Goal: Find specific page/section: Find specific page/section

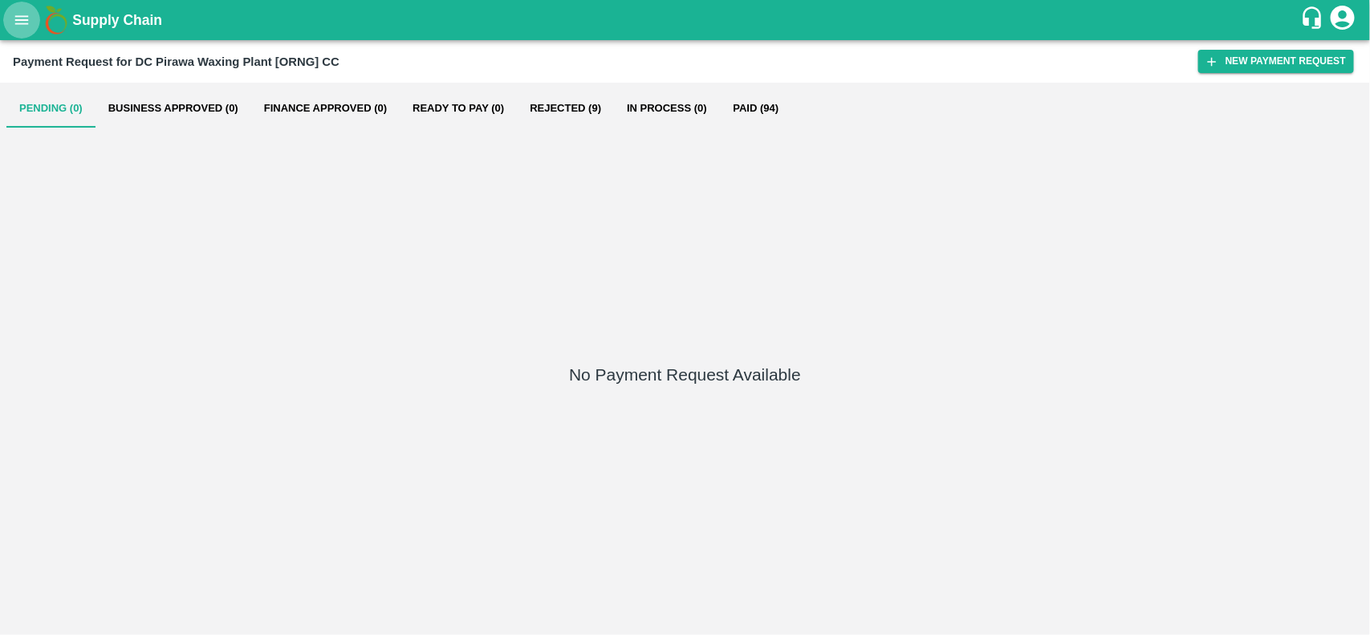
click at [22, 25] on icon "open drawer" at bounding box center [22, 20] width 18 height 18
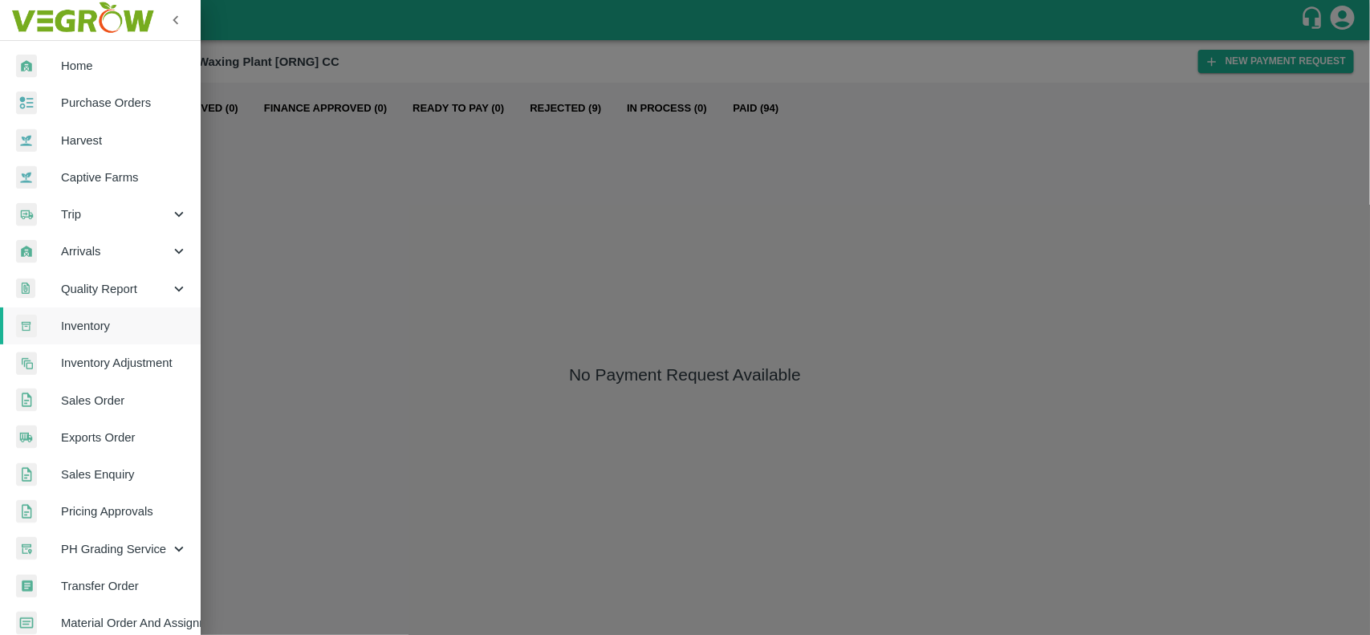
click at [94, 323] on span "Inventory" at bounding box center [124, 326] width 127 height 18
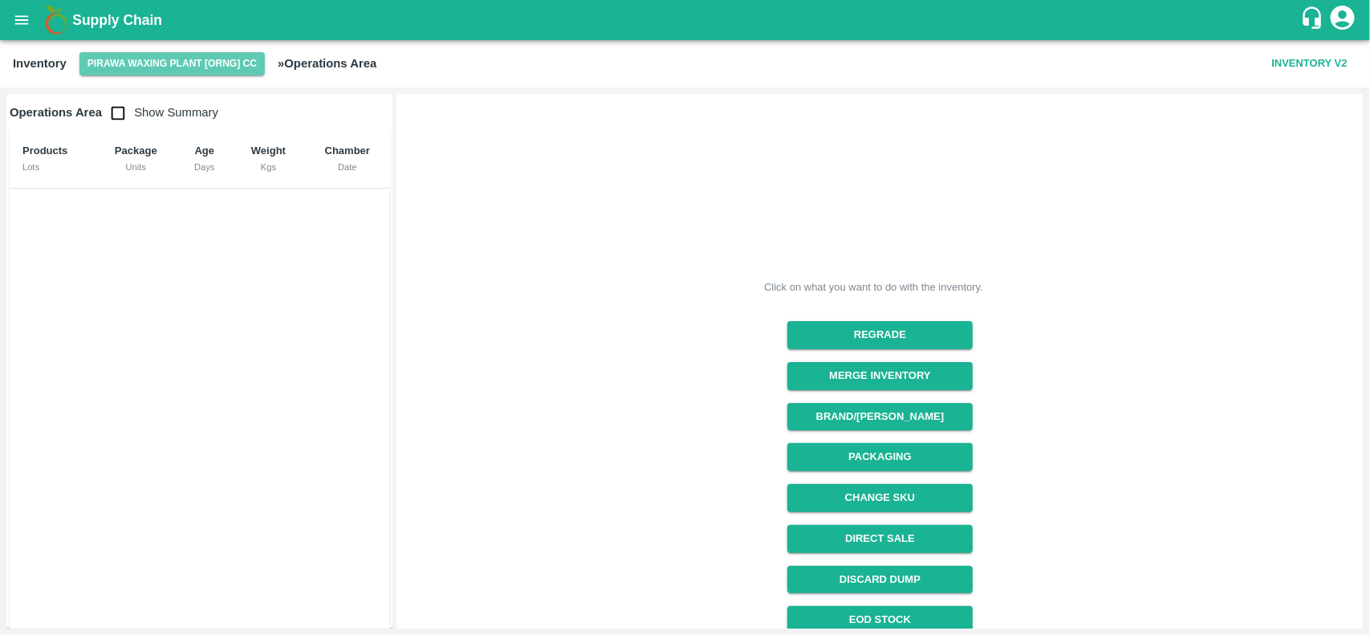
click at [144, 62] on button "Pirawa Waxing Plant [ORNG] CC" at bounding box center [171, 63] width 185 height 23
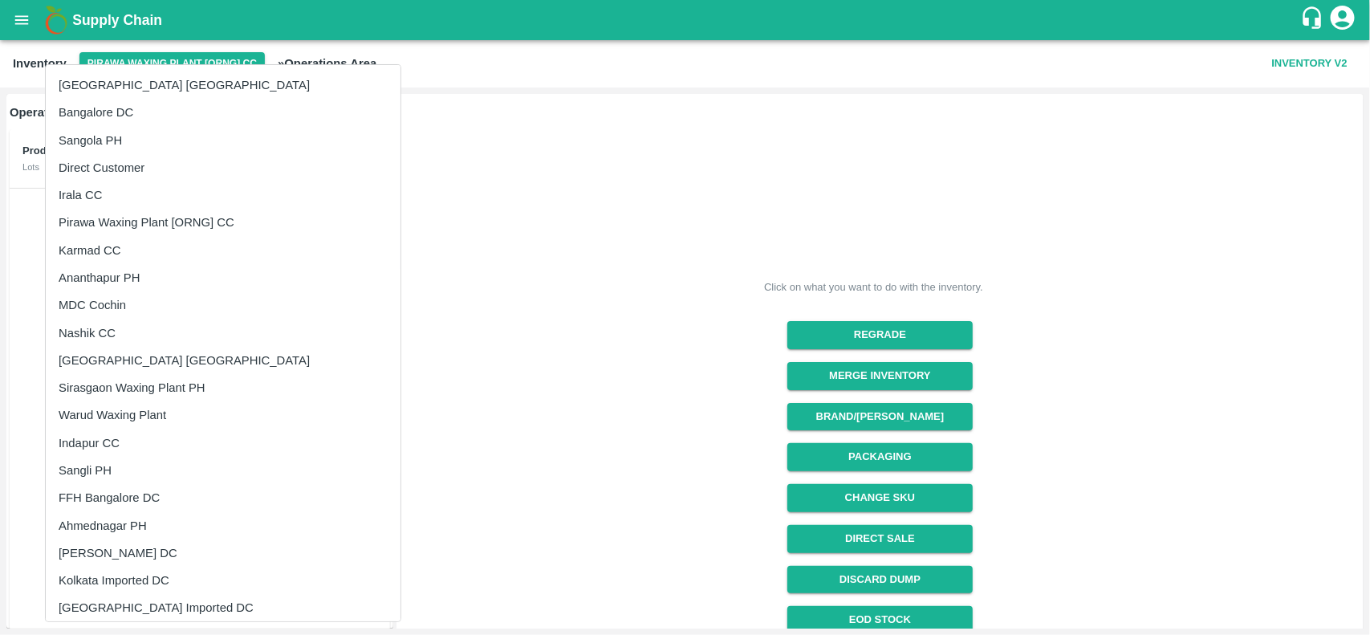
click at [130, 242] on li "Karmad CC" at bounding box center [223, 250] width 355 height 27
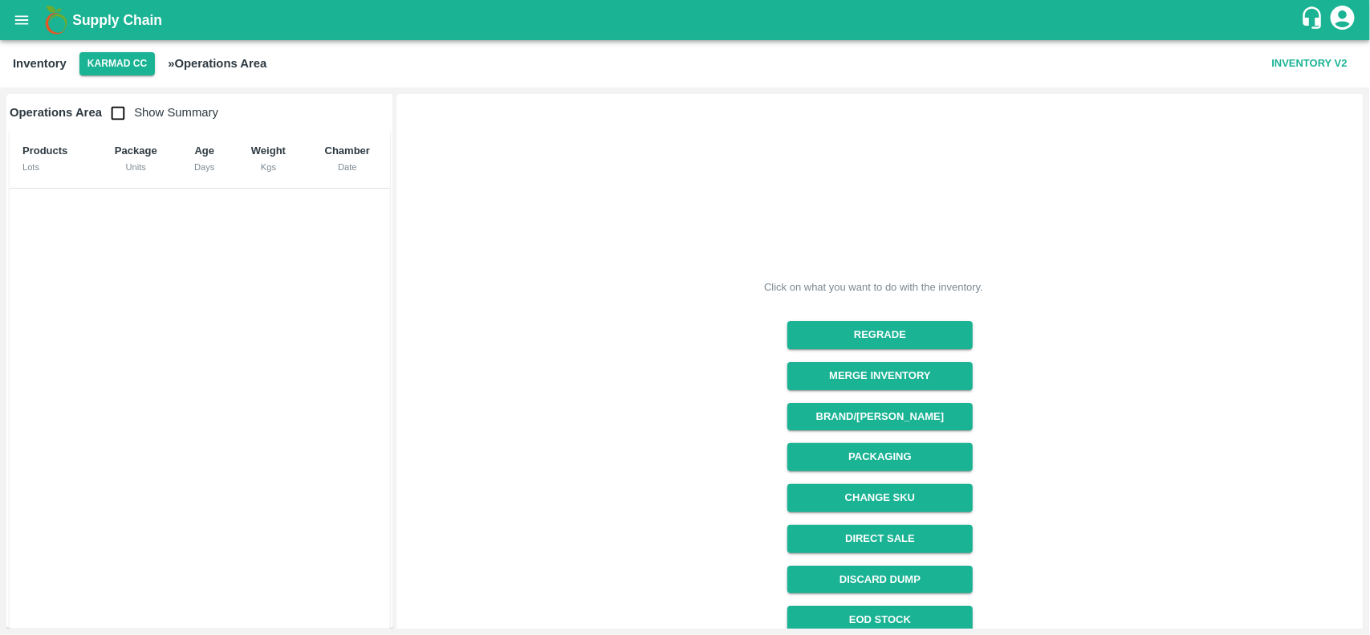
click at [130, 242] on div "Products Lots Package Units Age Days Weight Kgs Chamber Date" at bounding box center [200, 393] width 380 height 528
click at [138, 243] on div "Products Lots Package Units Age Days Weight Kgs Chamber Date" at bounding box center [200, 393] width 380 height 528
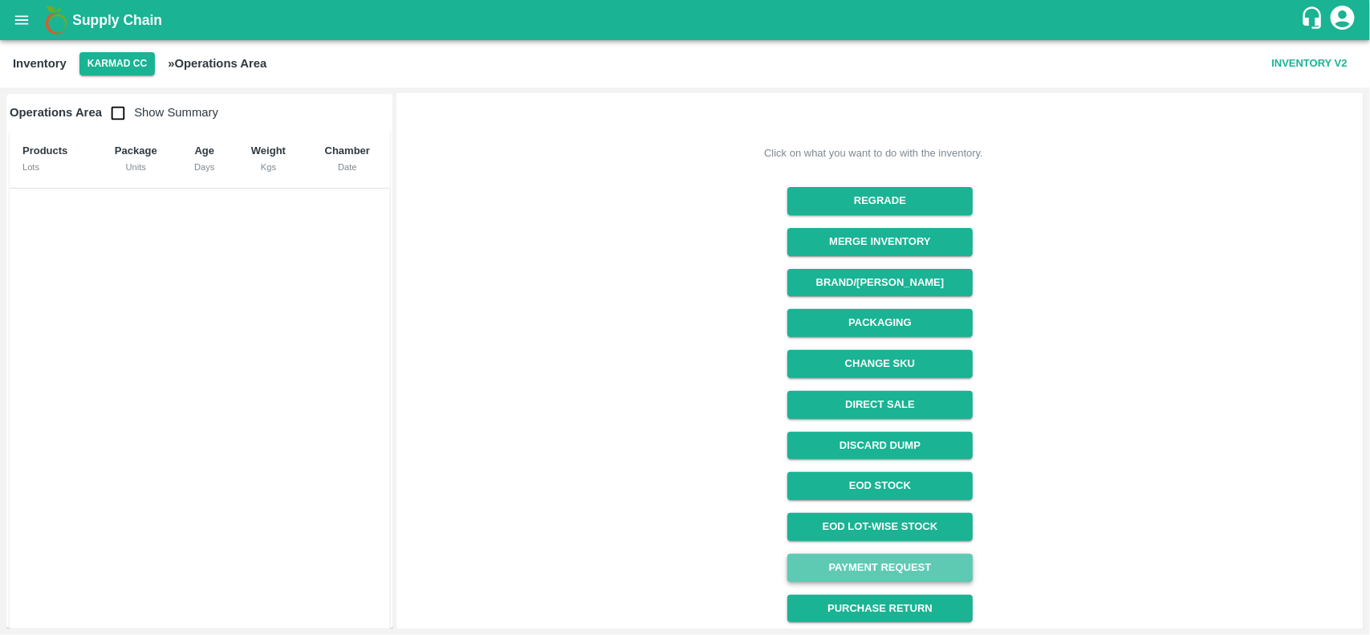
click at [868, 554] on link "Payment Request" at bounding box center [879, 568] width 185 height 28
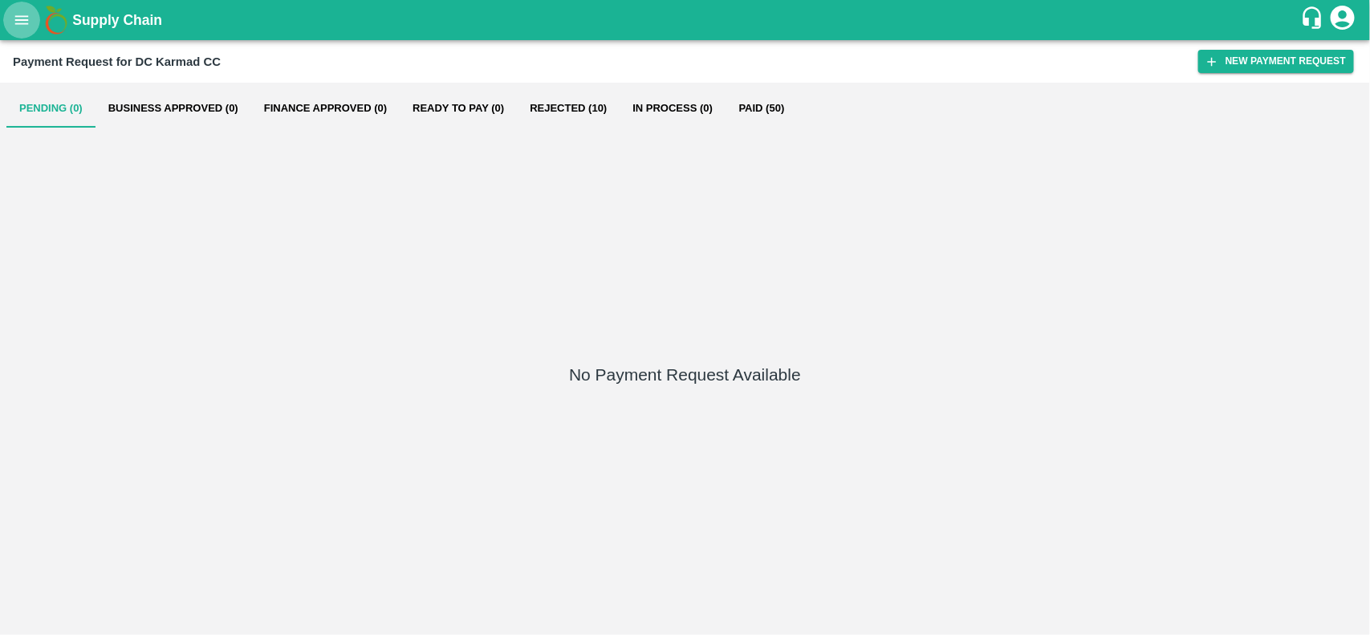
click at [13, 22] on icon "open drawer" at bounding box center [22, 20] width 18 height 18
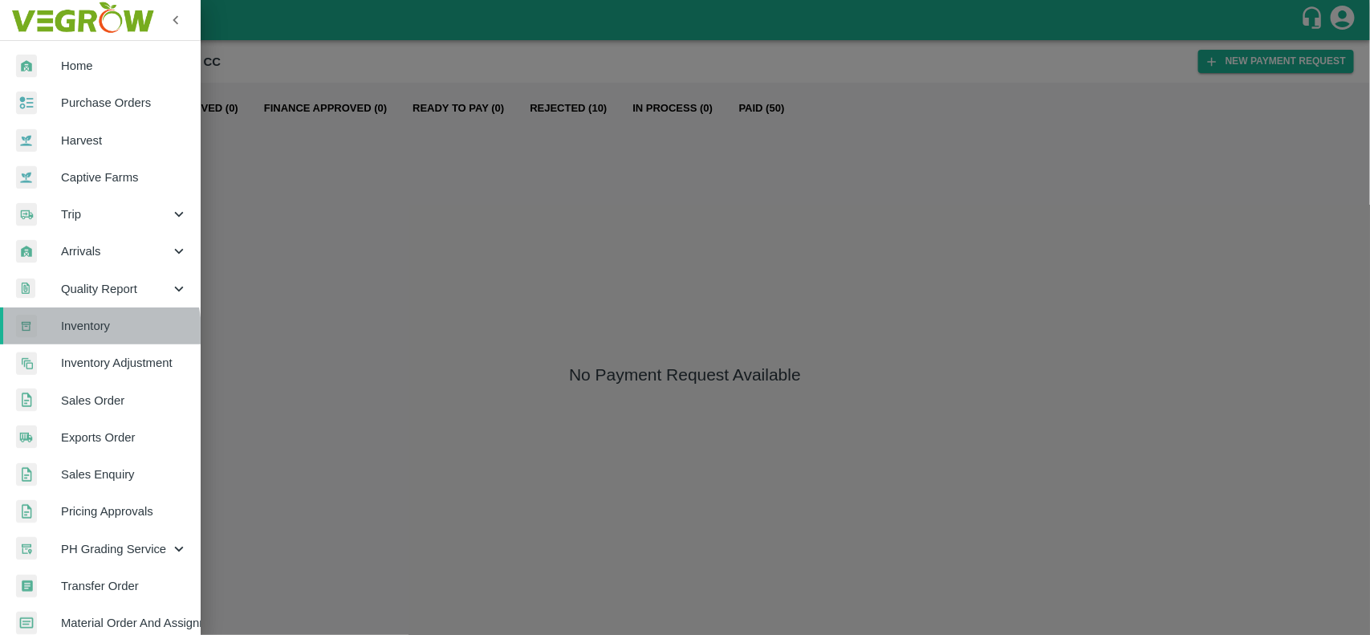
click at [91, 331] on span "Inventory" at bounding box center [124, 326] width 127 height 18
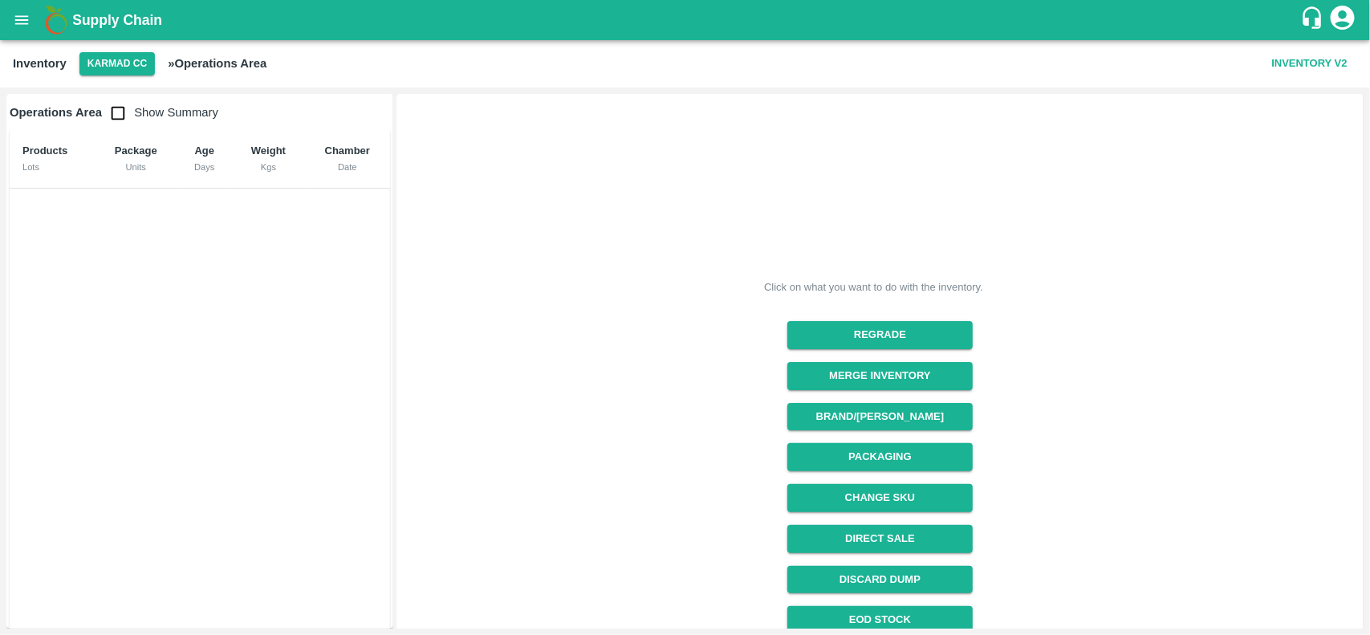
click at [91, 331] on div "Products Lots Package Units Age Days Weight Kgs Chamber Date" at bounding box center [200, 393] width 380 height 528
